Goal: Information Seeking & Learning: Find specific fact

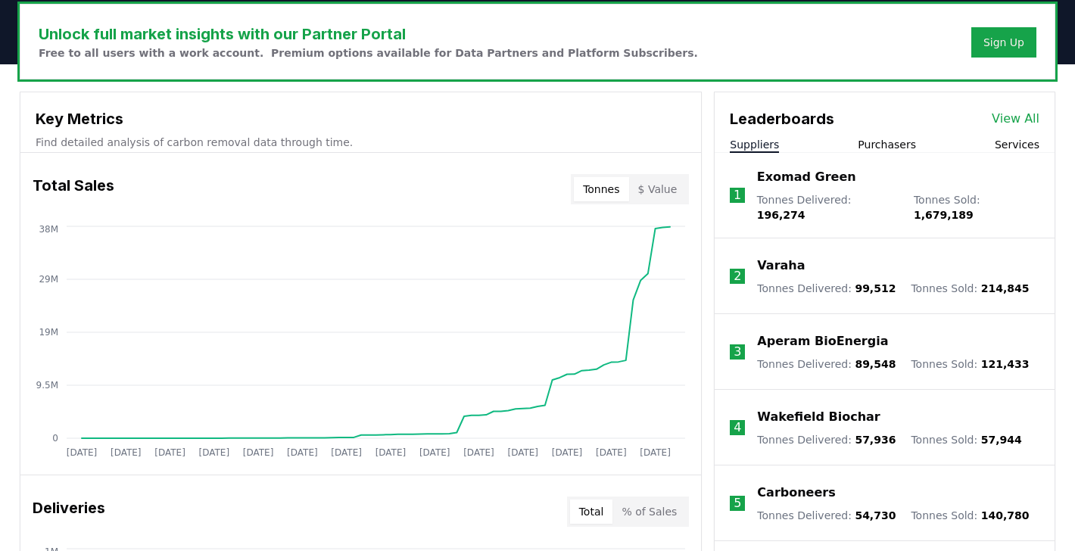
scroll to position [493, 0]
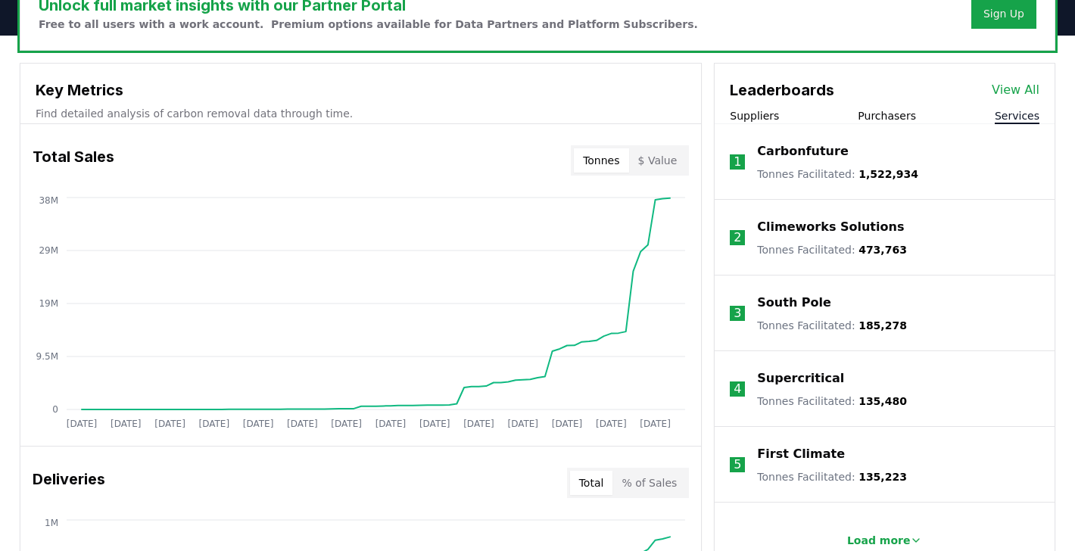
click at [1013, 114] on button "Services" at bounding box center [1017, 115] width 45 height 15
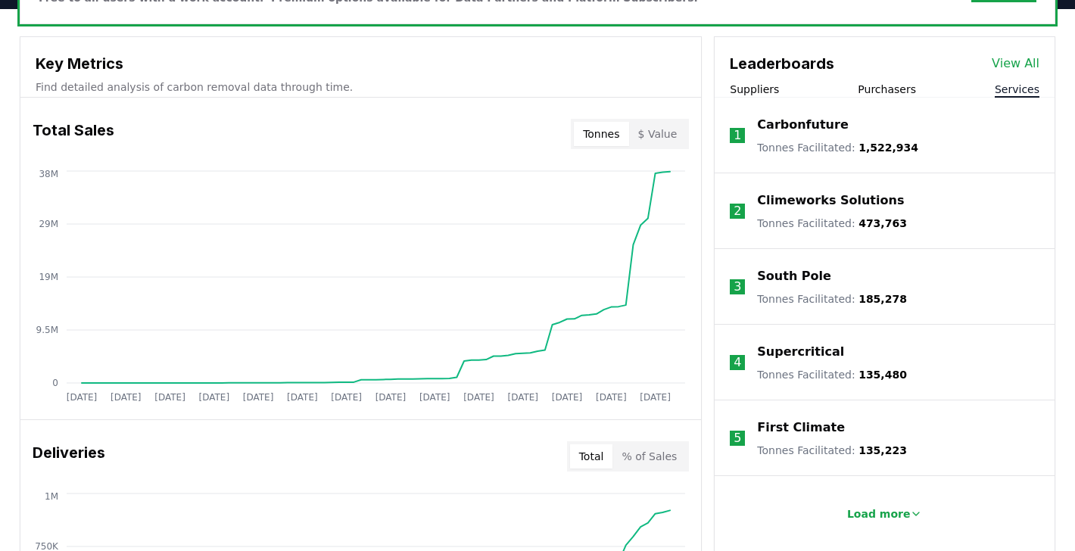
scroll to position [537, 0]
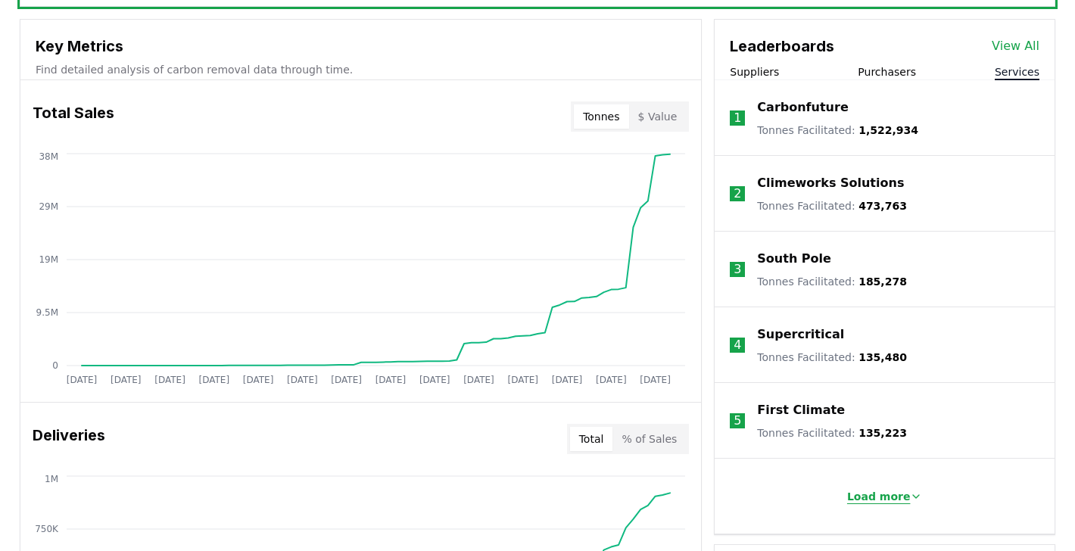
click at [872, 496] on p "Load more" at bounding box center [879, 496] width 64 height 15
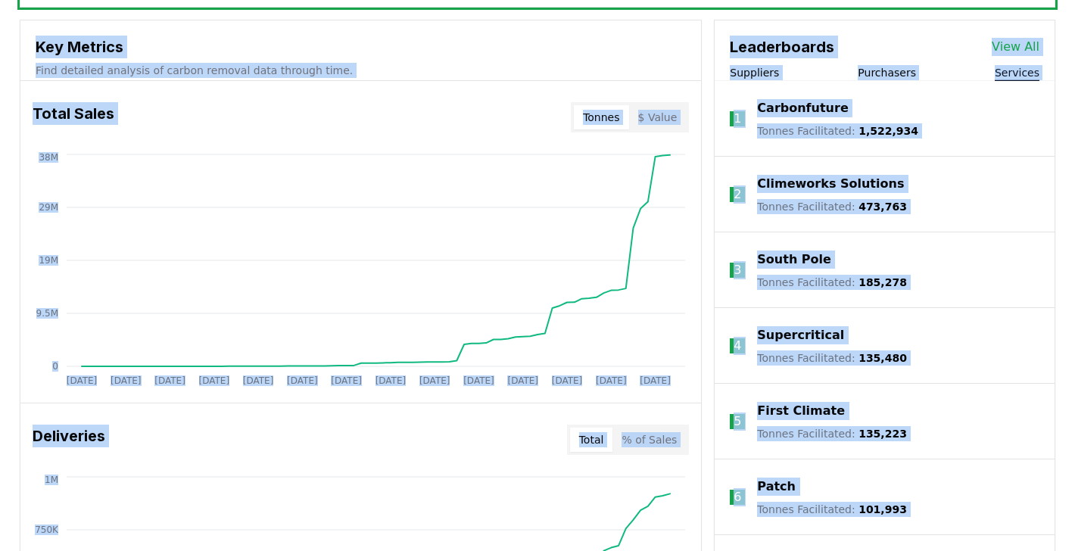
scroll to position [526, 0]
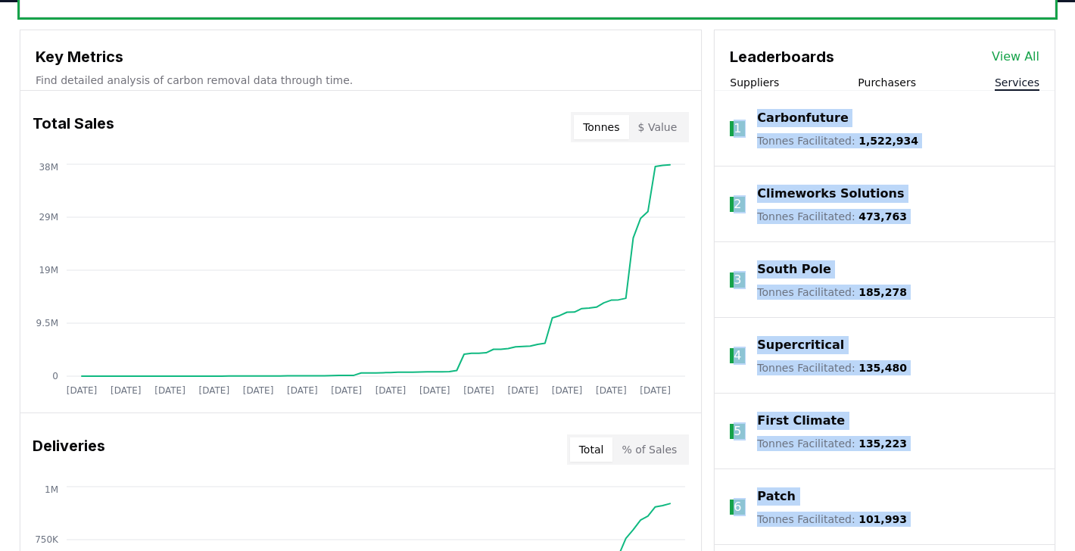
drag, startPoint x: 931, startPoint y: 468, endPoint x: 738, endPoint y: 104, distance: 412.6
click at [738, 104] on ol "1 Carbonfuture Tonnes Facilitated : 1,522,934 2 Climeworks Solutions Tonnes Fac…" at bounding box center [885, 469] width 340 height 757
copy ol "1 Carbonfuture Tonnes Facilitated : 1,522,934 2 Climeworks Solutions Tonnes Fac…"
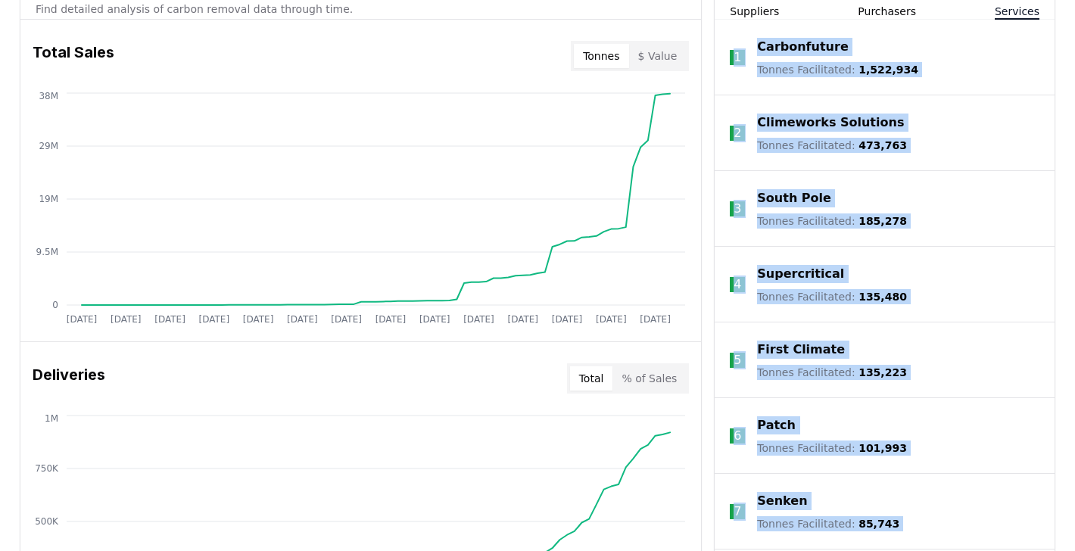
scroll to position [596, 0]
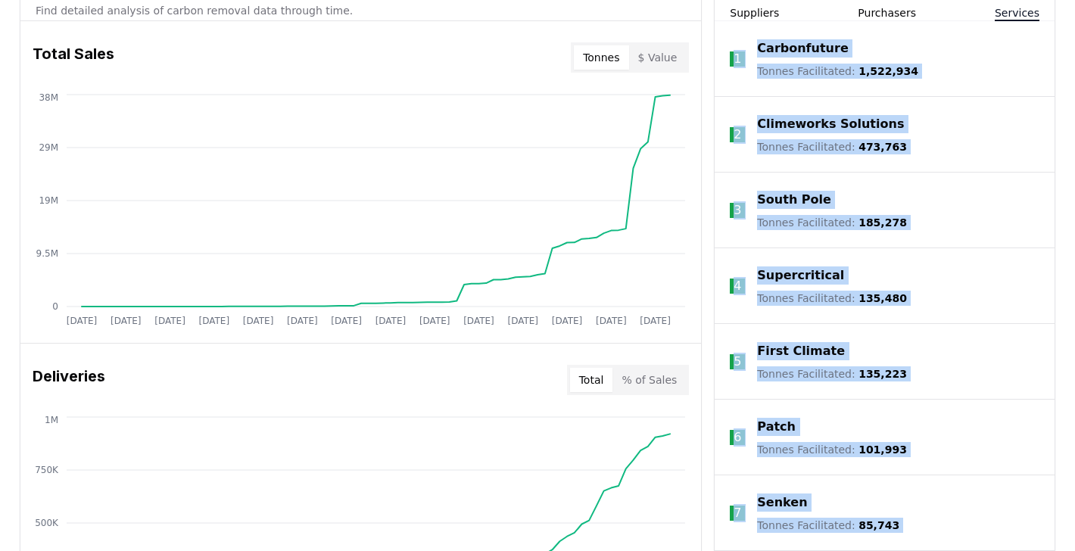
click at [918, 205] on li "3 South Pole Tonnes Facilitated : 185,278" at bounding box center [885, 211] width 340 height 76
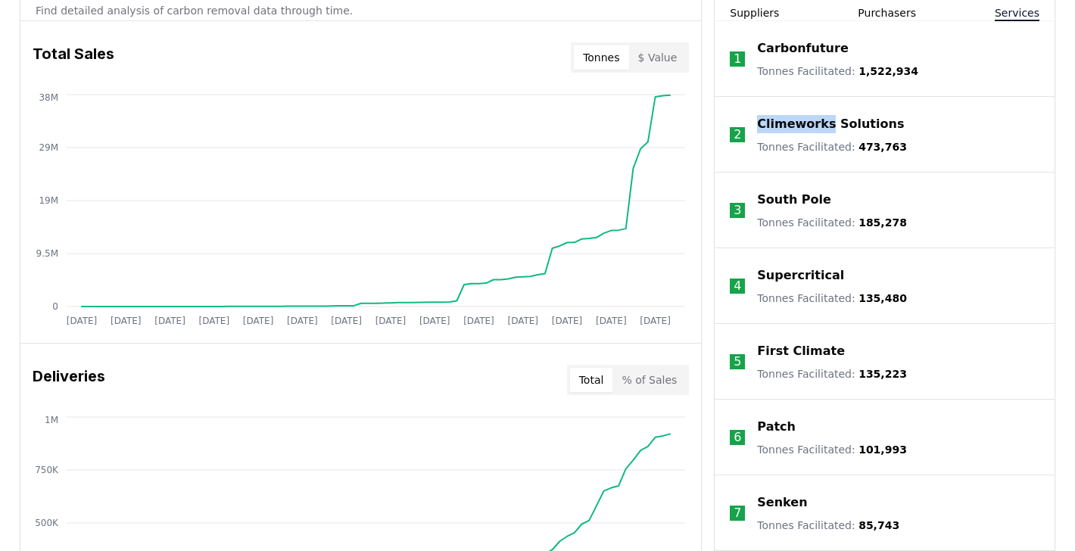
drag, startPoint x: 750, startPoint y: 114, endPoint x: 826, endPoint y: 128, distance: 77.8
click at [826, 128] on li "2 Climeworks Solutions Tonnes Facilitated : 473,763" at bounding box center [885, 135] width 340 height 76
copy p "Climeworks"
